Goal: Communication & Community: Answer question/provide support

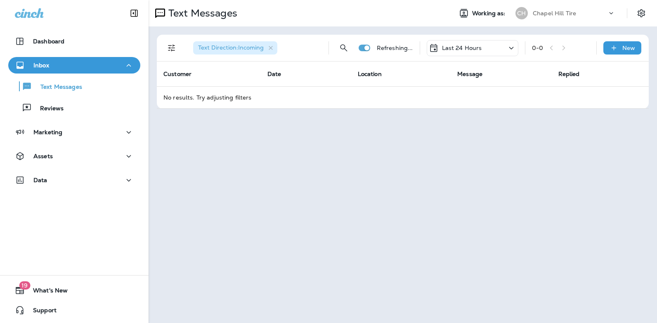
click at [512, 49] on icon at bounding box center [512, 48] width 10 height 10
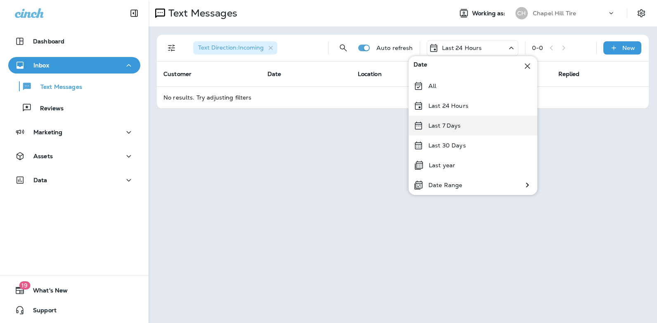
click at [476, 128] on div "Last 7 Days" at bounding box center [473, 126] width 129 height 20
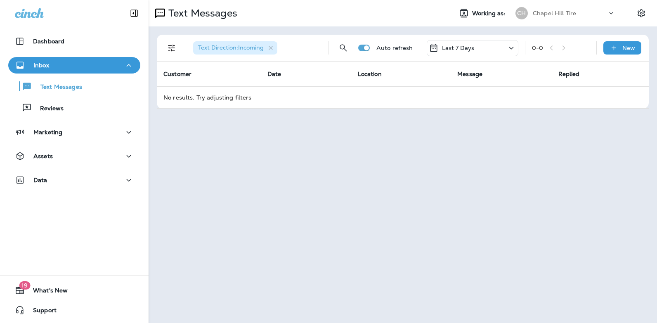
click at [514, 46] on icon at bounding box center [512, 48] width 10 height 10
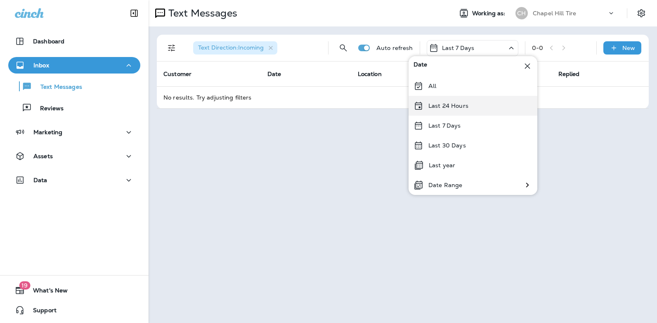
click at [468, 107] on div "Last 24 Hours" at bounding box center [473, 106] width 129 height 20
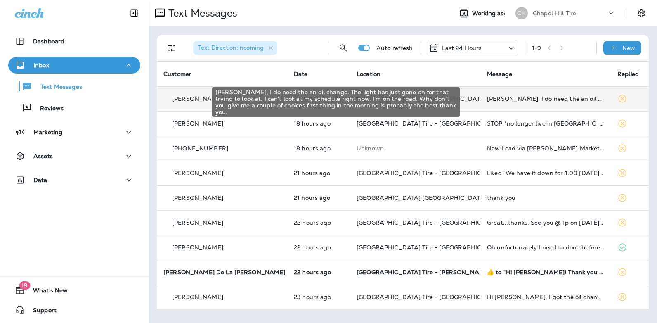
click at [495, 100] on div "[PERSON_NAME], I do need the an oil change. The light has just gone on for that…" at bounding box center [545, 98] width 117 height 7
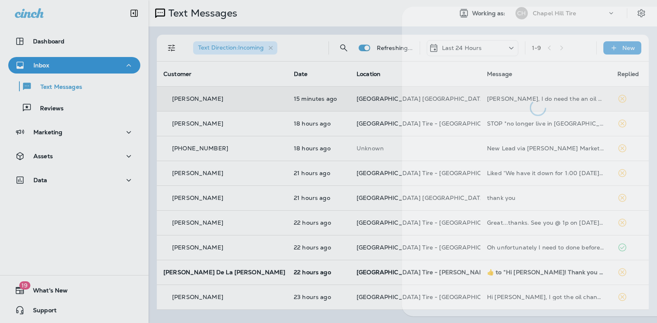
click at [495, 100] on div at bounding box center [538, 61] width 273 height 109
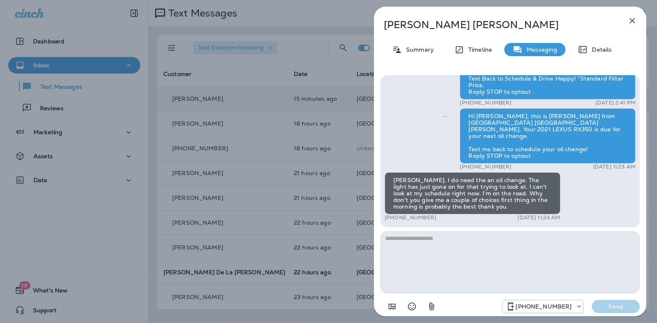
click at [400, 247] on textarea at bounding box center [510, 262] width 259 height 62
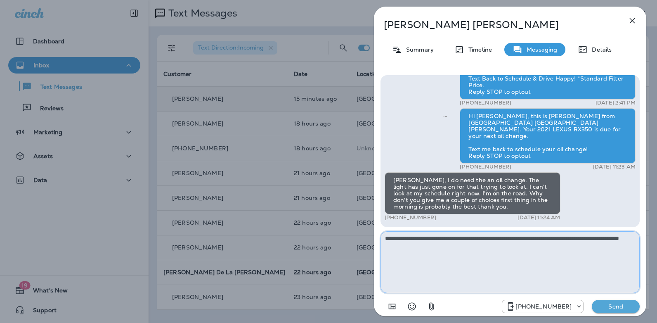
type textarea "**********"
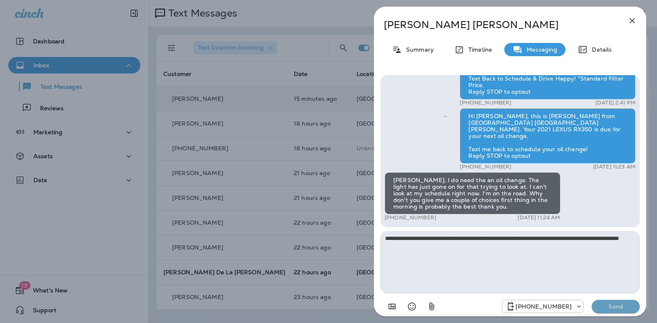
click at [619, 306] on p "Send" at bounding box center [616, 306] width 35 height 7
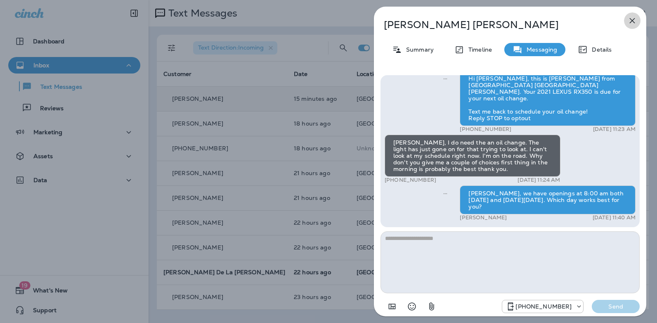
click at [632, 22] on icon "button" at bounding box center [633, 21] width 10 height 10
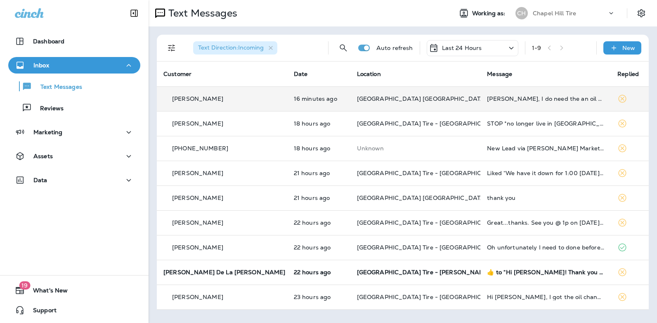
click at [509, 47] on icon at bounding box center [512, 48] width 10 height 10
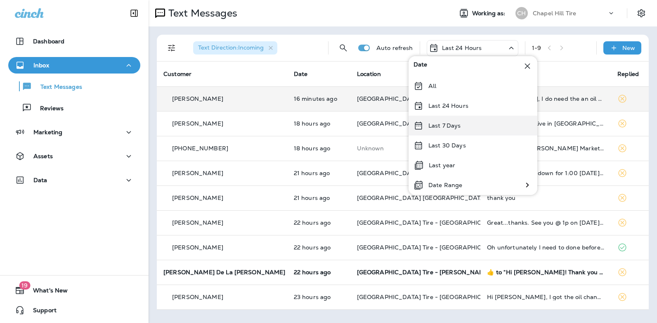
click at [463, 128] on div "Last 7 Days" at bounding box center [473, 126] width 129 height 20
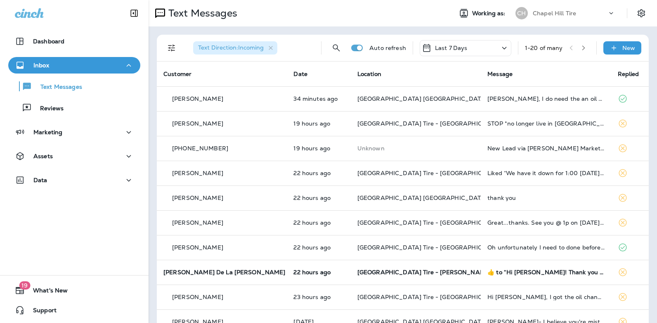
click at [500, 46] on icon at bounding box center [505, 48] width 10 height 10
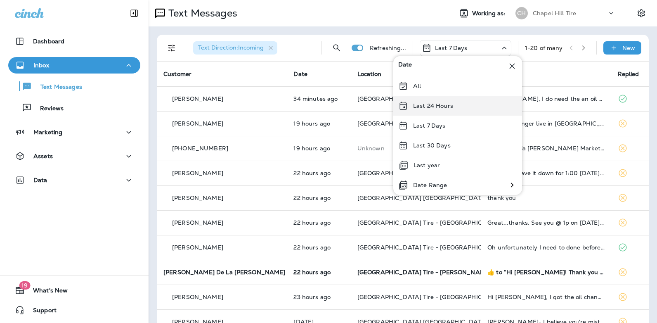
click at [465, 109] on div "Last 24 Hours" at bounding box center [458, 106] width 129 height 20
